Goal: Obtain resource: Obtain resource

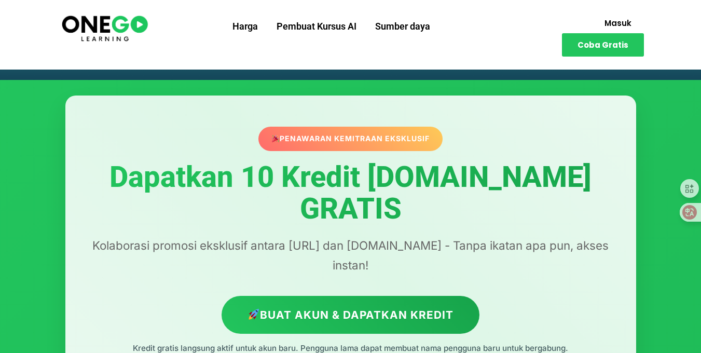
click at [193, 187] on font "Dapatkan 10 Kredit [DOMAIN_NAME] GRATIS" at bounding box center [350, 193] width 482 height 66
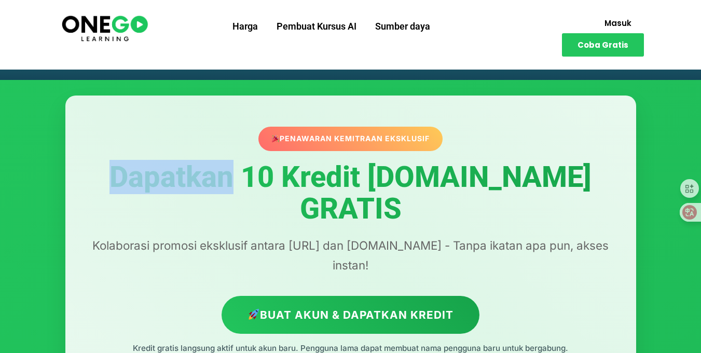
click at [193, 187] on font "Dapatkan 10 Kredit [DOMAIN_NAME] GRATIS" at bounding box center [350, 193] width 482 height 66
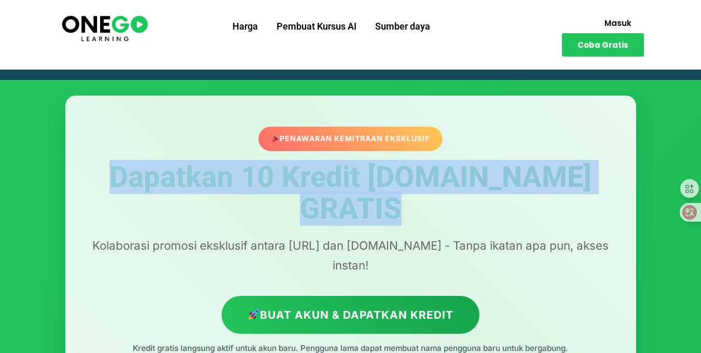
click at [193, 187] on font "Dapatkan 10 Kredit [DOMAIN_NAME] GRATIS" at bounding box center [350, 193] width 482 height 66
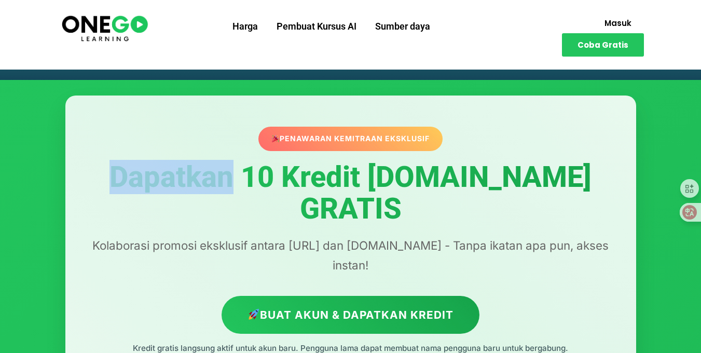
click at [193, 187] on font "Dapatkan 10 Kredit [DOMAIN_NAME] GRATIS" at bounding box center [350, 193] width 482 height 66
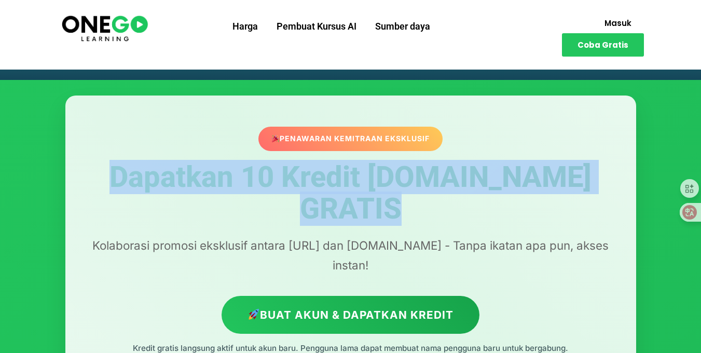
click at [193, 187] on font "Dapatkan 10 Kredit [DOMAIN_NAME] GRATIS" at bounding box center [350, 193] width 482 height 66
